Goal: Navigation & Orientation: Understand site structure

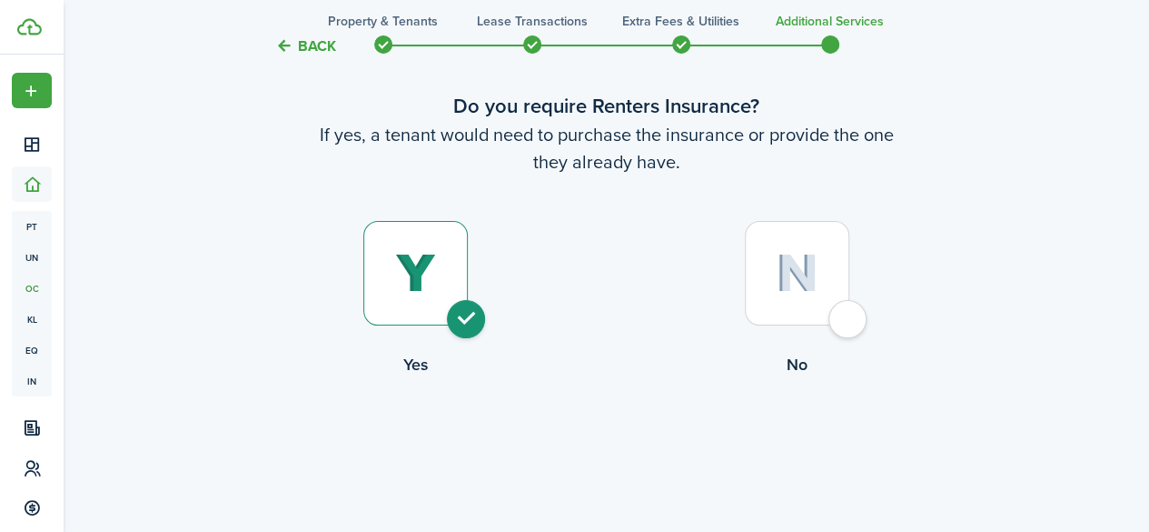
scroll to position [91, 0]
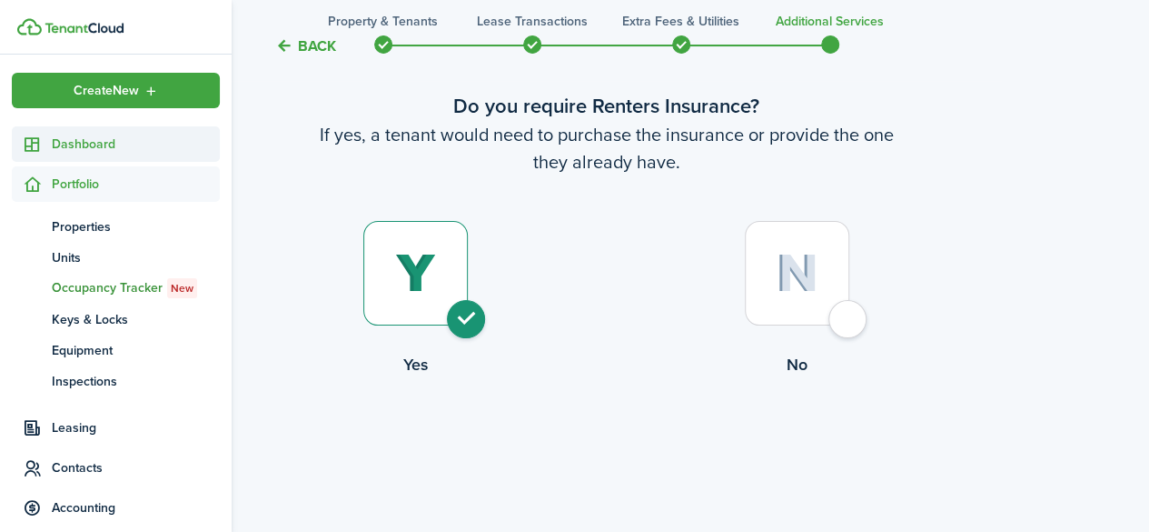
click at [71, 146] on span "Dashboard" at bounding box center [136, 143] width 168 height 19
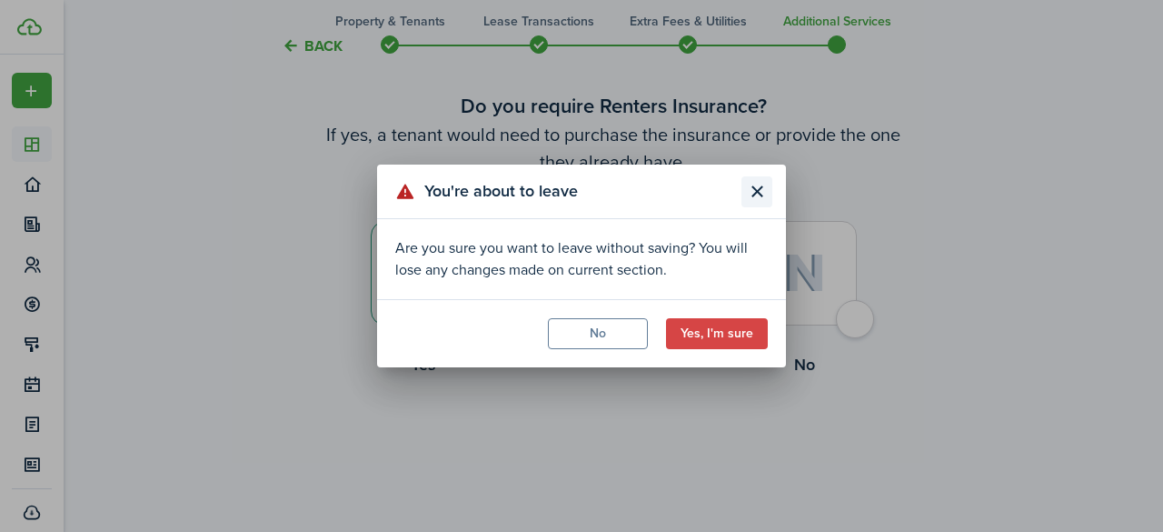
click at [756, 197] on button "Close modal" at bounding box center [756, 191] width 31 height 31
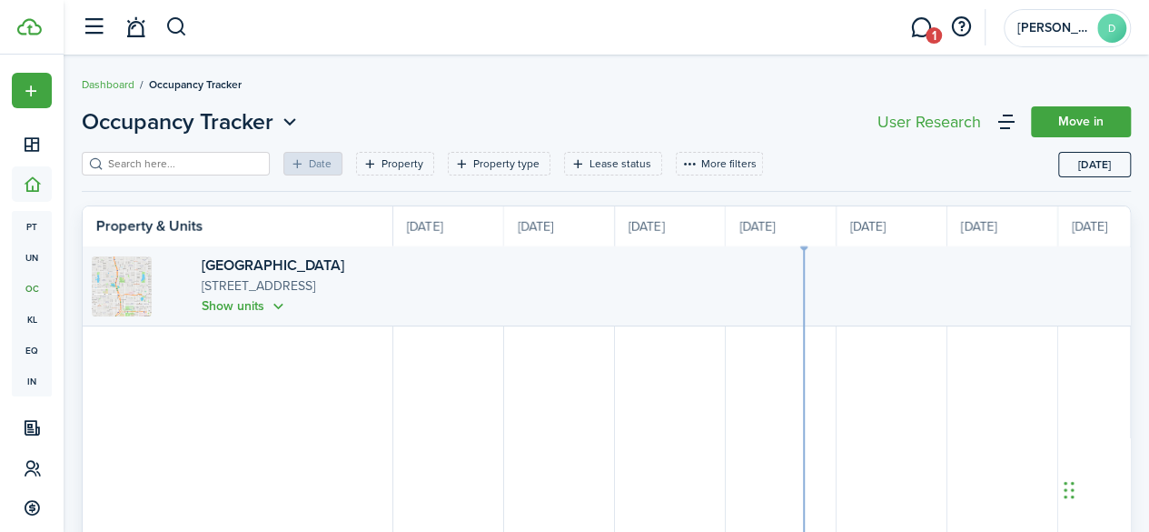
scroll to position [0, 333]
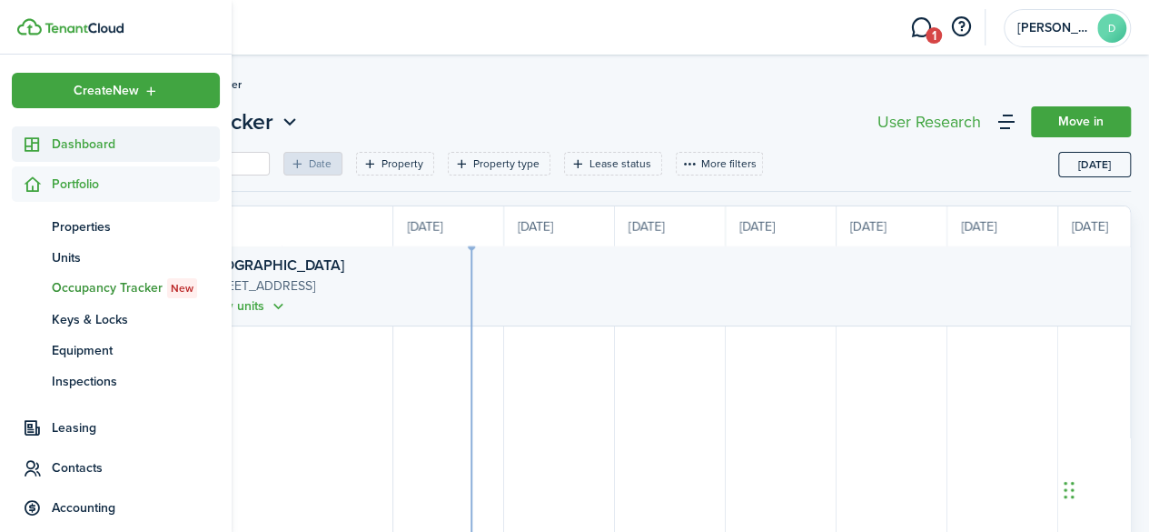
click at [38, 137] on icon at bounding box center [32, 144] width 19 height 18
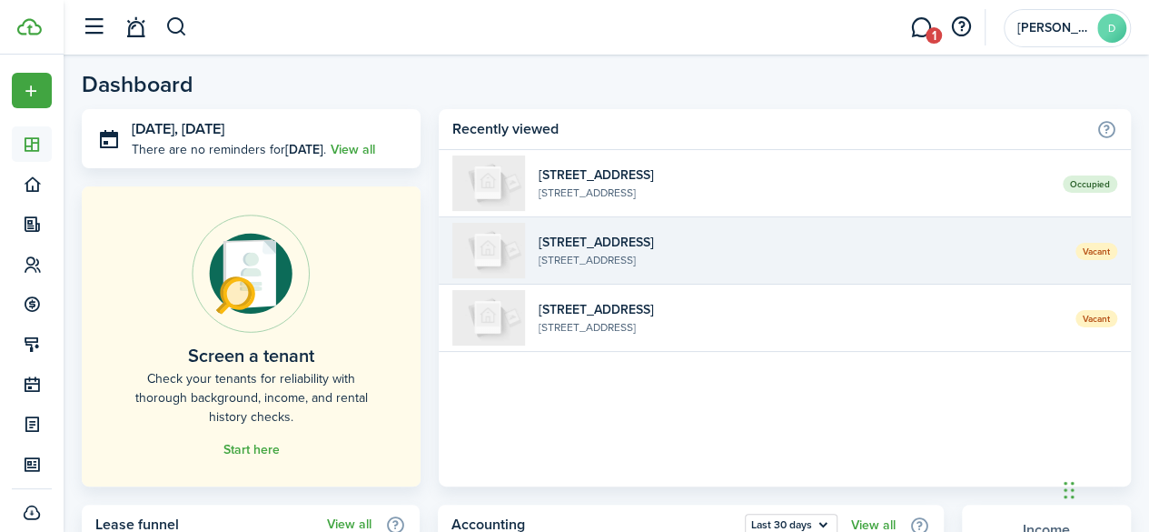
click at [672, 261] on widget-list-item-description "[STREET_ADDRESS]" at bounding box center [800, 260] width 523 height 16
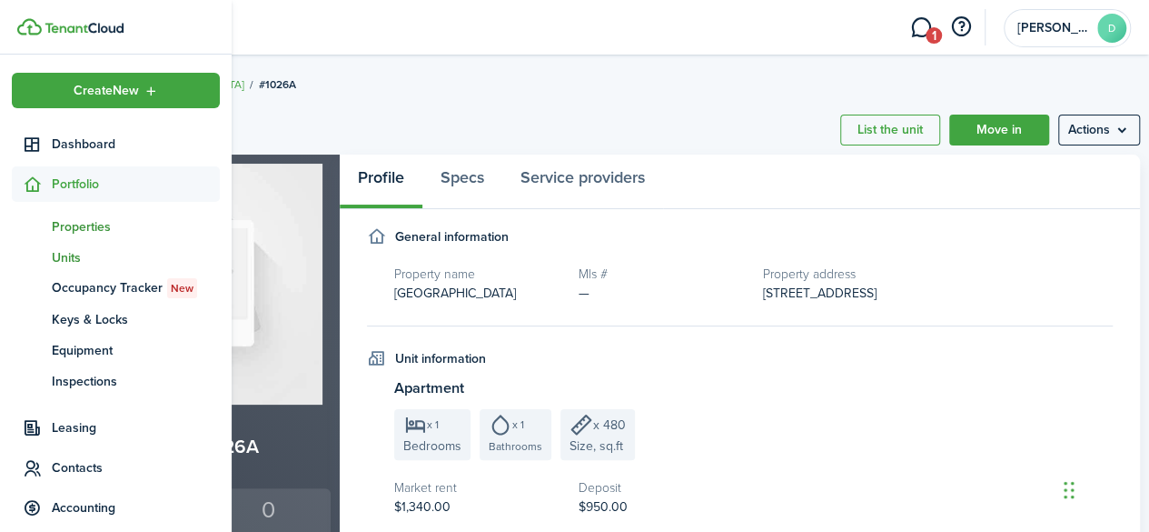
click at [58, 221] on span "Properties" at bounding box center [136, 226] width 168 height 19
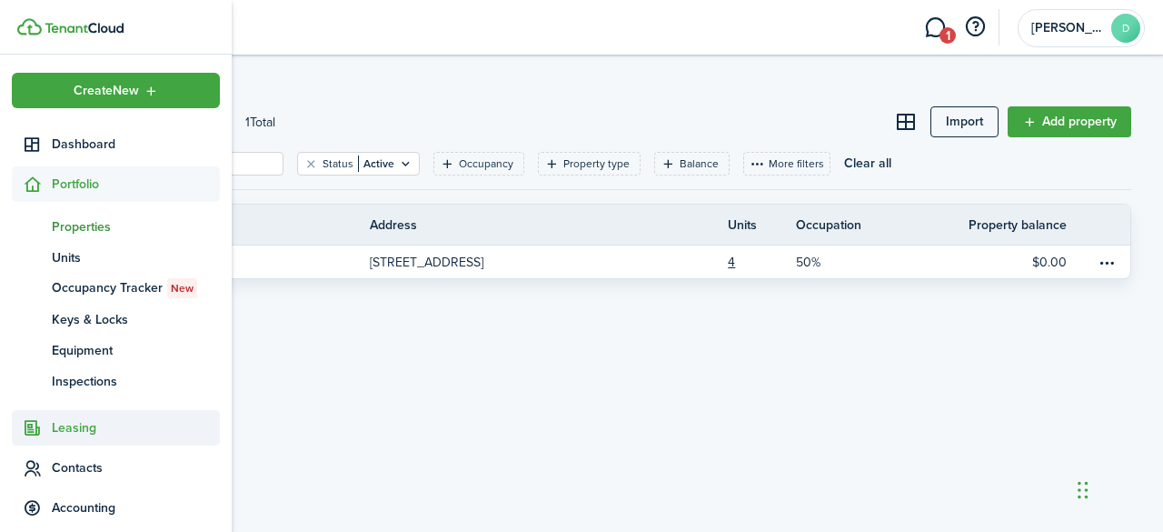
click at [94, 426] on span "Leasing" at bounding box center [136, 427] width 168 height 19
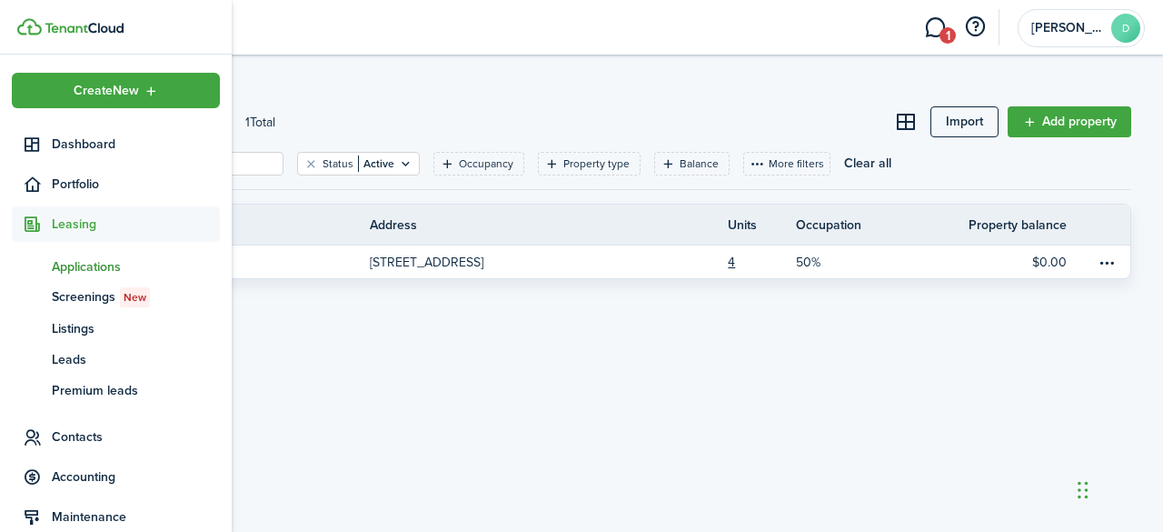
click at [82, 262] on span "Applications" at bounding box center [136, 266] width 168 height 19
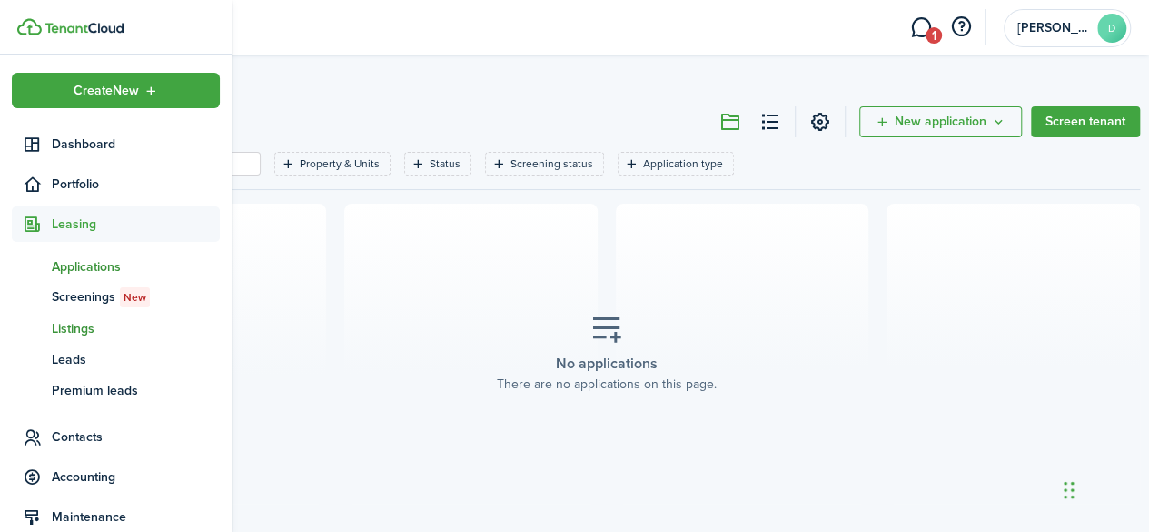
click at [84, 332] on span "Listings" at bounding box center [136, 328] width 168 height 19
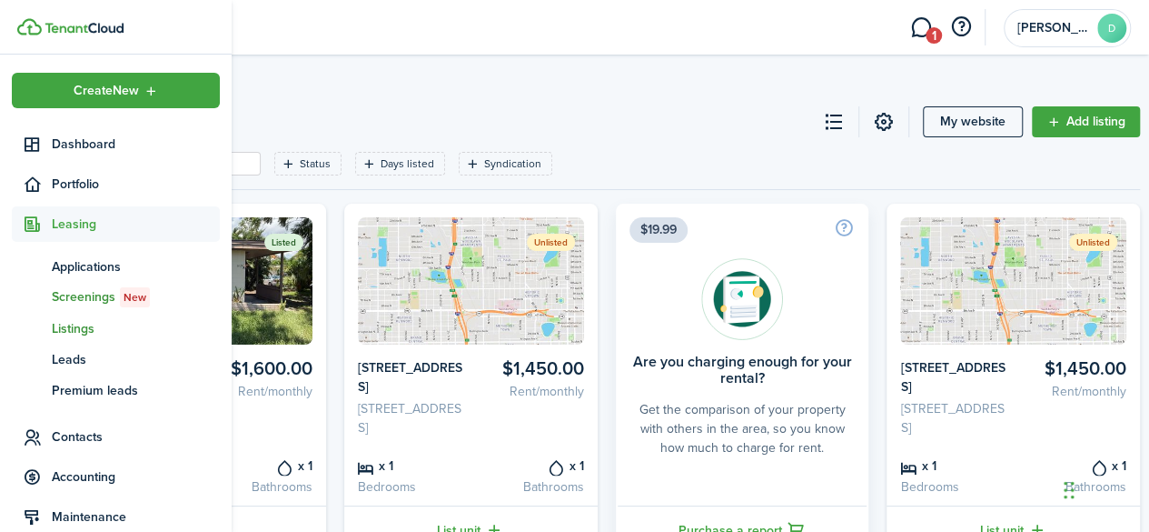
click at [60, 297] on span "Screenings New" at bounding box center [136, 297] width 168 height 20
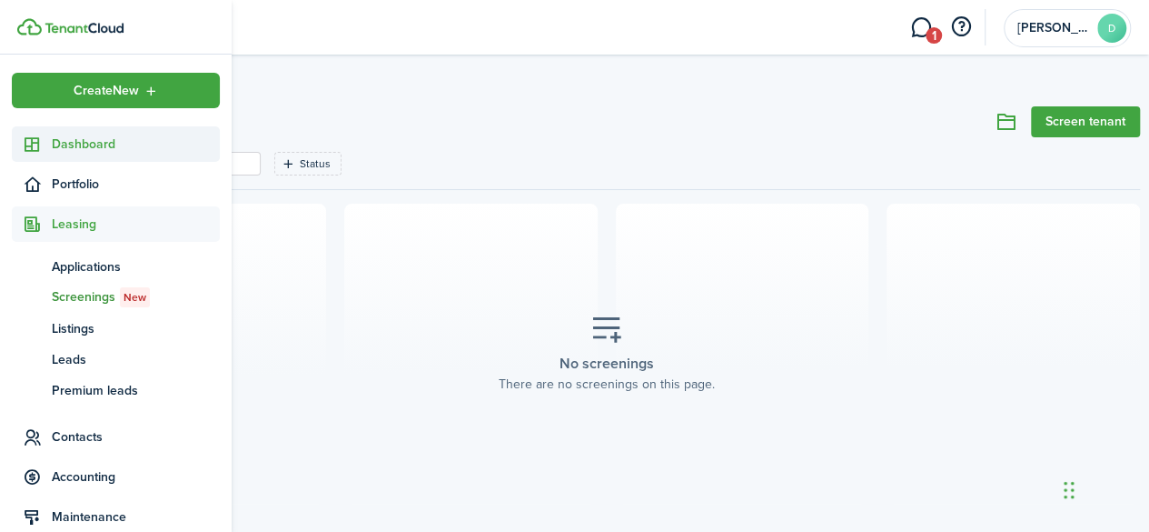
click at [85, 142] on span "Dashboard" at bounding box center [136, 143] width 168 height 19
